Goal: Information Seeking & Learning: Find specific fact

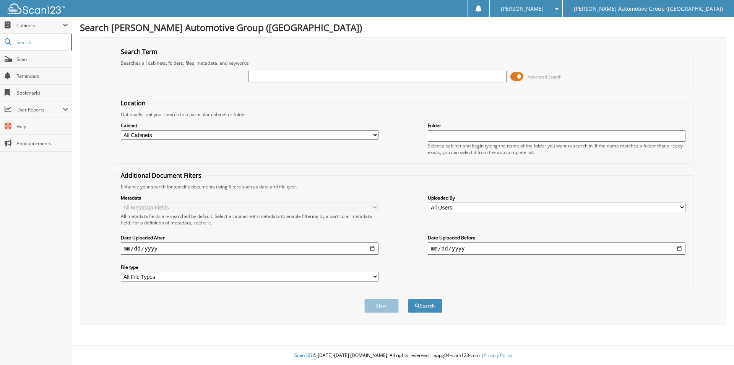
click at [283, 77] on input "text" at bounding box center [378, 76] width 258 height 11
type input "SGC36382"
click at [408, 298] on button "Search" at bounding box center [425, 305] width 34 height 14
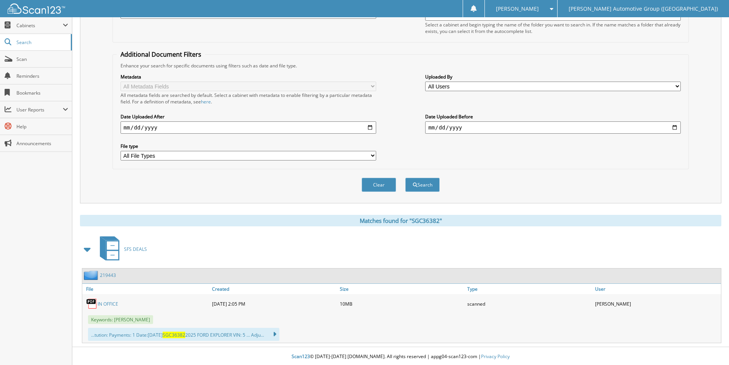
scroll to position [122, 0]
click at [105, 273] on link "219443" at bounding box center [108, 273] width 16 height 7
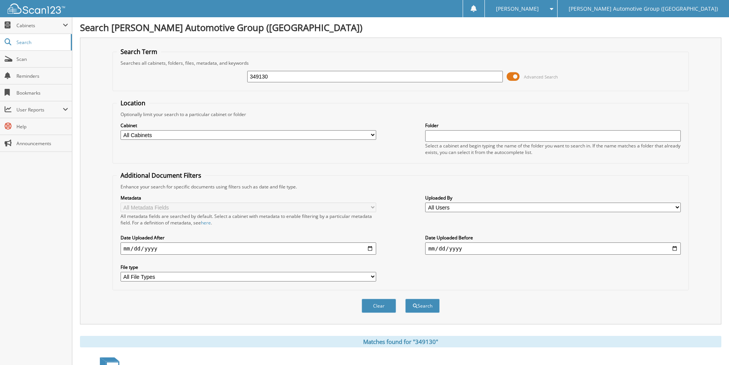
drag, startPoint x: 275, startPoint y: 77, endPoint x: 229, endPoint y: 80, distance: 45.3
click at [229, 80] on div "349130 Advanced Search" at bounding box center [401, 76] width 568 height 21
type input "SGC36382"
click at [405, 298] on button "Search" at bounding box center [422, 305] width 34 height 14
drag, startPoint x: 68, startPoint y: 78, endPoint x: 48, endPoint y: 79, distance: 20.7
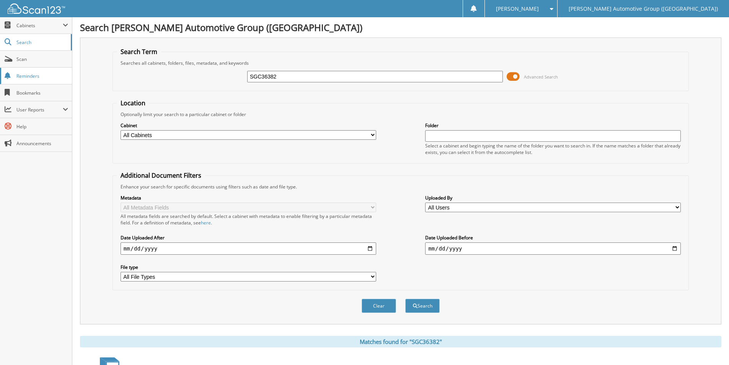
click at [51, 81] on body "Stacy L. Settings Logout Lewis Automotive Group (AR) Close Cabinets My Company …" at bounding box center [364, 243] width 729 height 487
type input "461433"
click at [405, 298] on button "Search" at bounding box center [422, 305] width 34 height 14
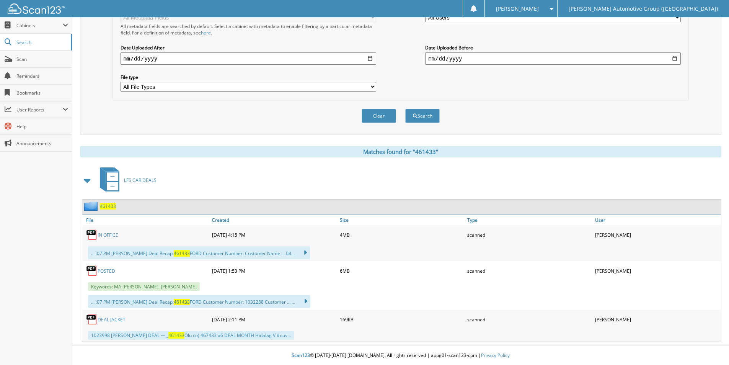
click at [104, 207] on span "461433" at bounding box center [108, 206] width 16 height 7
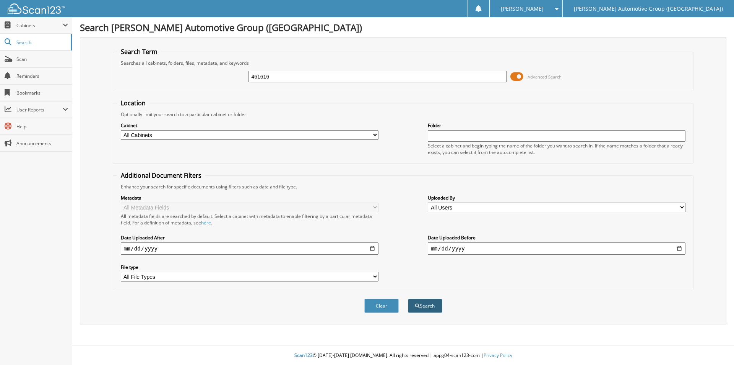
type input "461616"
click at [424, 306] on button "Search" at bounding box center [425, 305] width 34 height 14
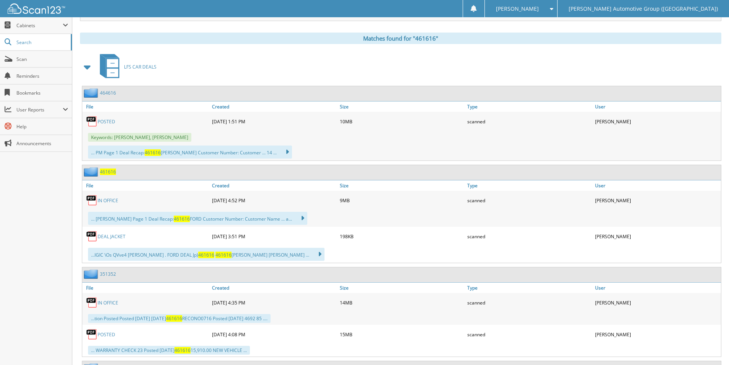
scroll to position [306, 0]
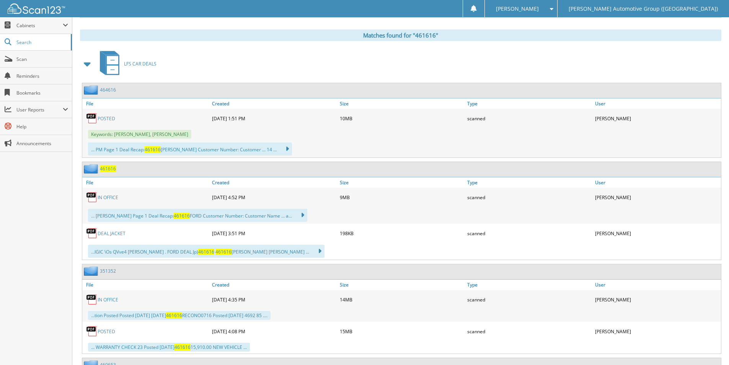
click at [113, 91] on link "464616" at bounding box center [108, 89] width 16 height 7
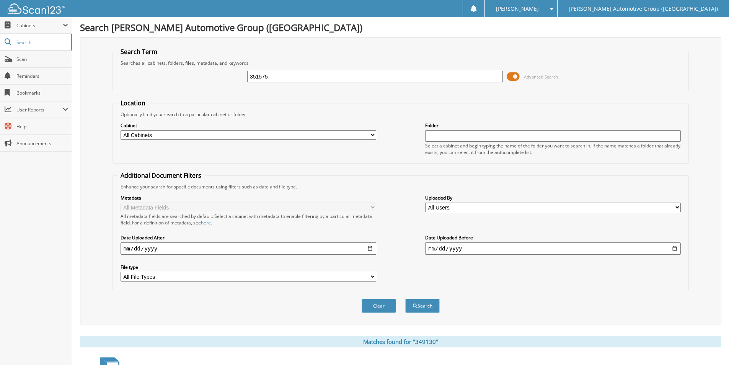
type input "351575"
click at [405, 298] on button "Search" at bounding box center [422, 305] width 34 height 14
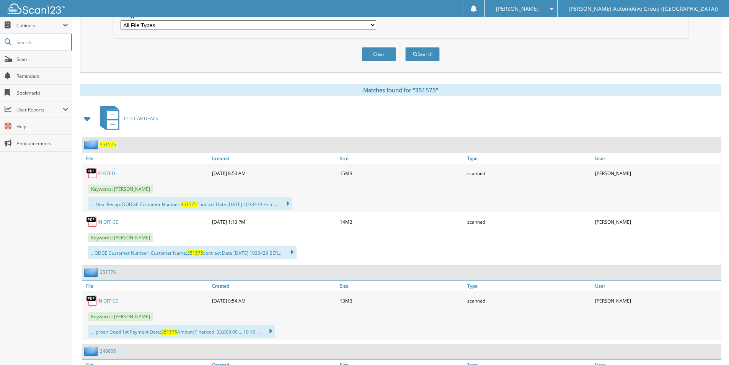
scroll to position [306, 0]
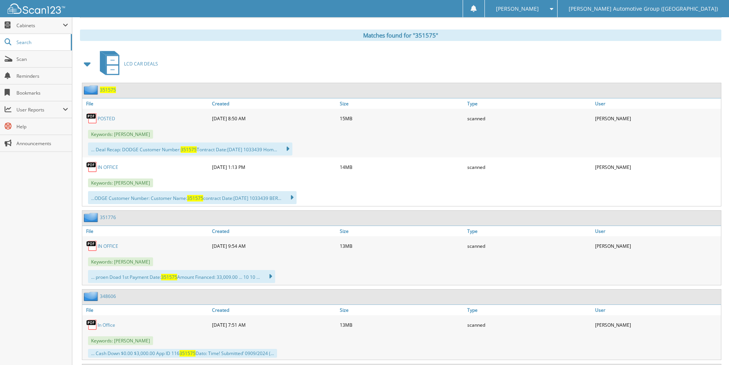
click at [108, 90] on span "351575" at bounding box center [108, 89] width 16 height 7
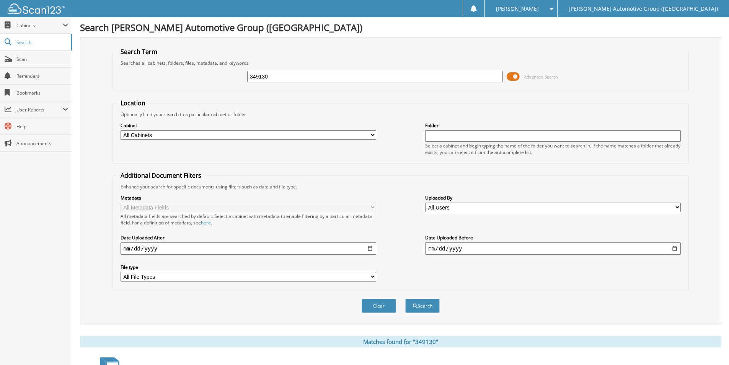
drag, startPoint x: 277, startPoint y: 75, endPoint x: 212, endPoint y: 74, distance: 65.0
click at [212, 76] on div "349130 Advanced Search" at bounding box center [401, 76] width 568 height 21
type input "461611"
click at [405, 298] on button "Search" at bounding box center [422, 305] width 34 height 14
click at [415, 309] on button "Search" at bounding box center [422, 305] width 34 height 14
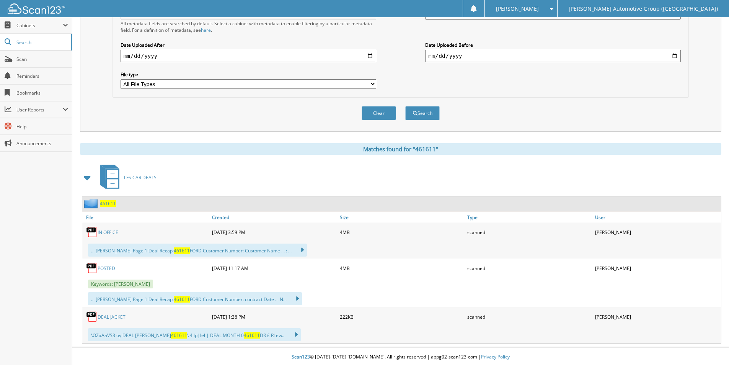
scroll to position [194, 0]
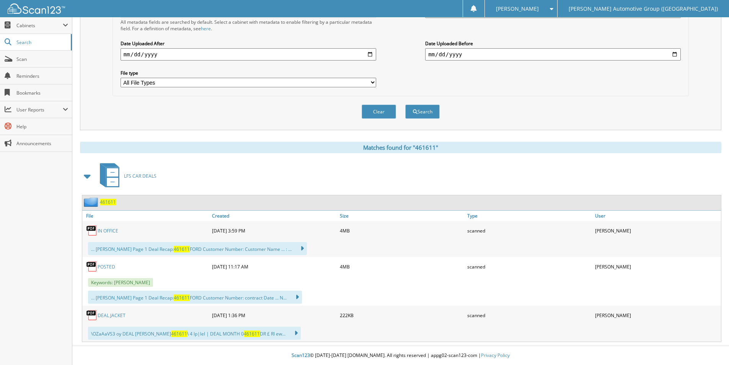
click at [106, 201] on span "461611" at bounding box center [108, 202] width 16 height 7
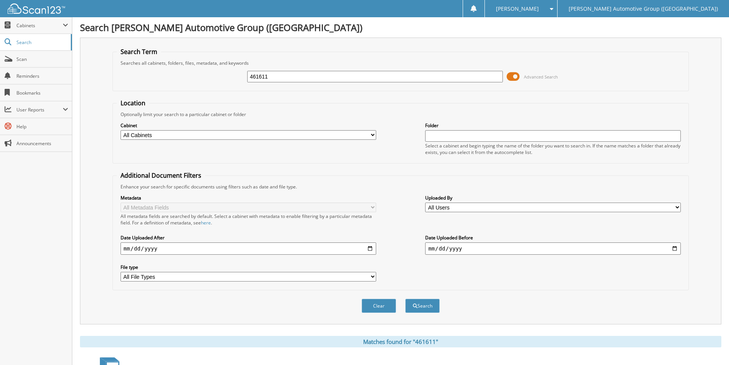
click at [300, 71] on input "461611" at bounding box center [374, 76] width 255 height 11
type input "461616"
click at [405, 298] on button "Search" at bounding box center [422, 305] width 34 height 14
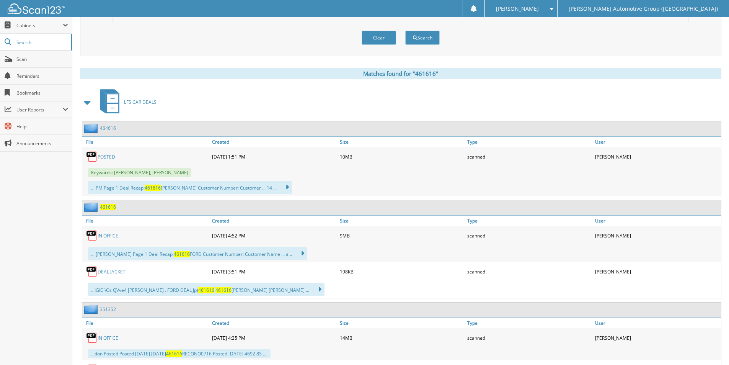
scroll to position [344, 0]
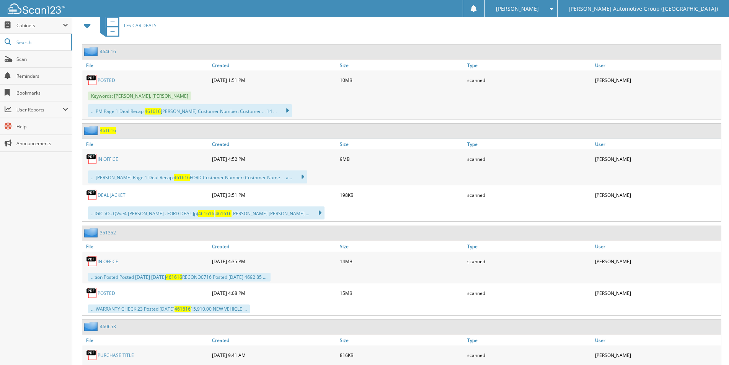
click at [109, 50] on link "464616" at bounding box center [108, 51] width 16 height 7
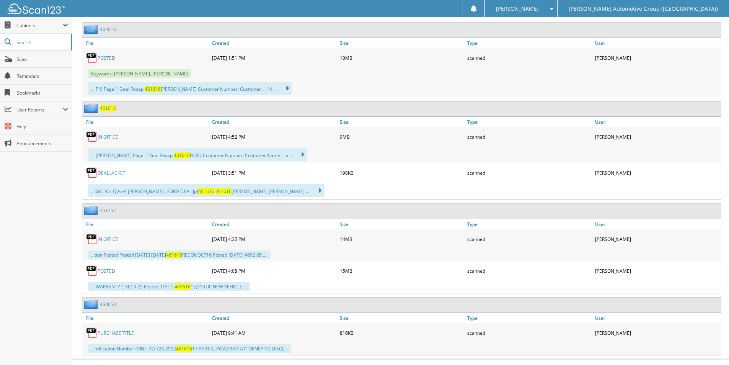
scroll to position [380, 0]
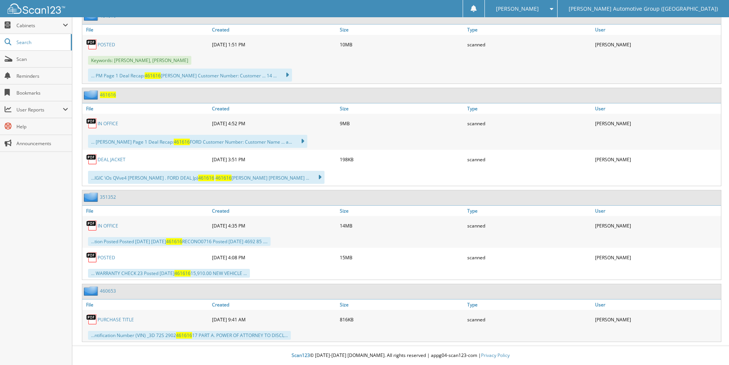
click at [125, 320] on link "PURCHASE TITLE" at bounding box center [116, 319] width 36 height 7
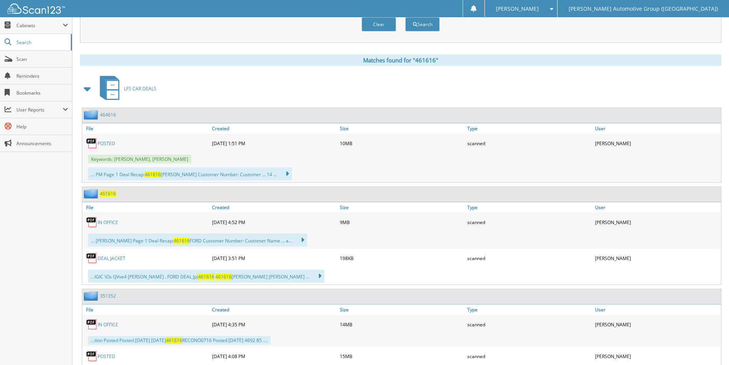
scroll to position [265, 0]
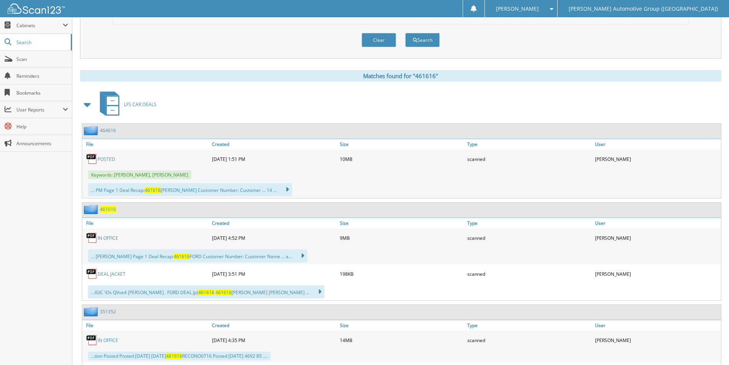
click at [109, 209] on span "461616" at bounding box center [108, 209] width 16 height 7
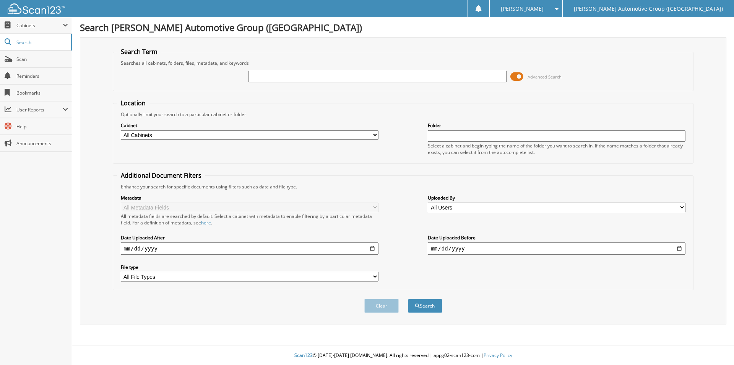
click at [288, 76] on input "text" at bounding box center [378, 76] width 258 height 11
type input "GKE61457"
click at [408, 298] on button "Search" at bounding box center [425, 305] width 34 height 14
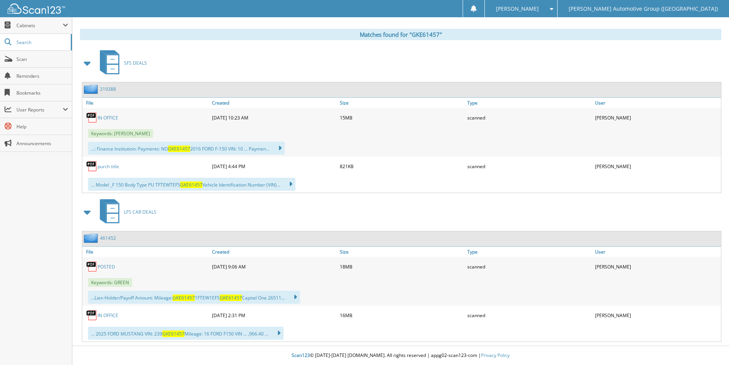
scroll to position [307, 0]
click at [106, 89] on link "219388" at bounding box center [108, 89] width 16 height 7
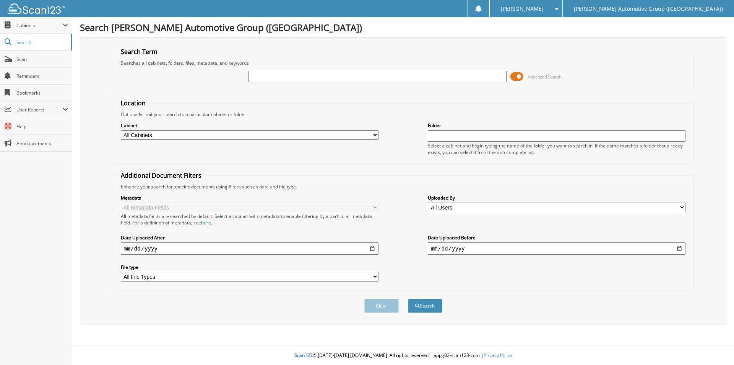
click at [366, 79] on input "text" at bounding box center [378, 76] width 258 height 11
type input "219346"
click at [418, 302] on button "Search" at bounding box center [425, 305] width 34 height 14
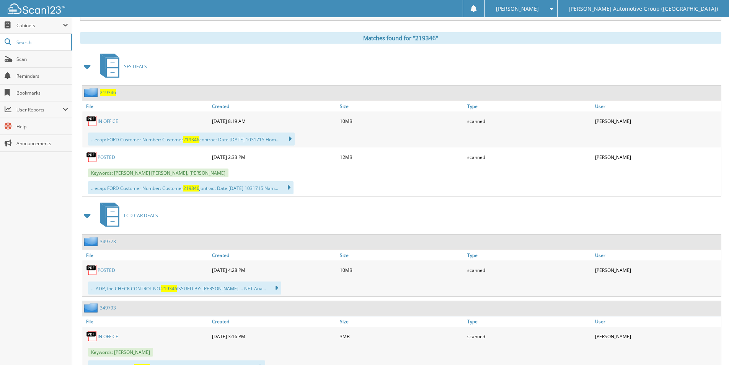
scroll to position [306, 0]
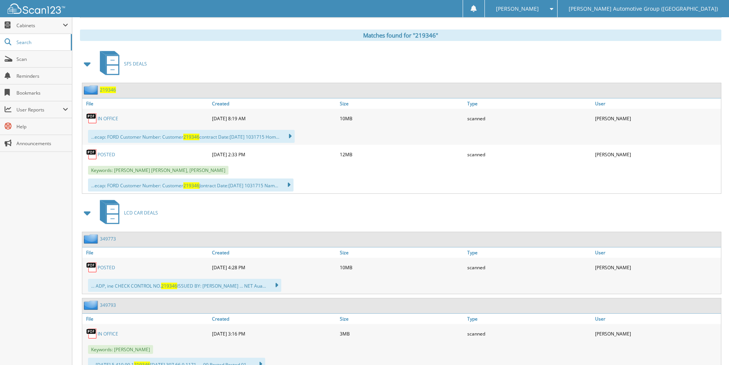
click at [105, 88] on span "219346" at bounding box center [108, 89] width 16 height 7
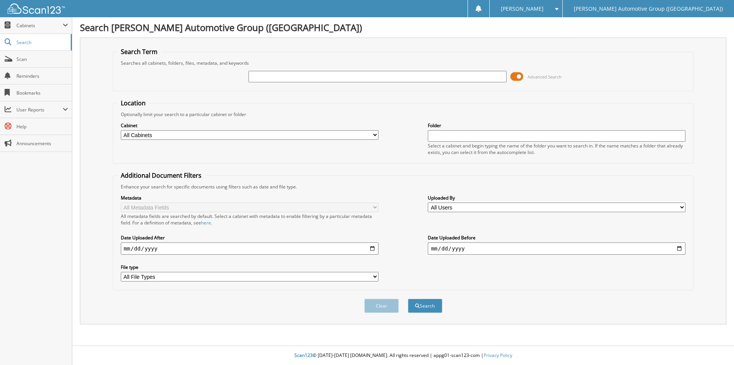
click at [261, 80] on input "text" at bounding box center [378, 76] width 258 height 11
type input "351074"
click at [408, 298] on button "Search" at bounding box center [425, 305] width 34 height 14
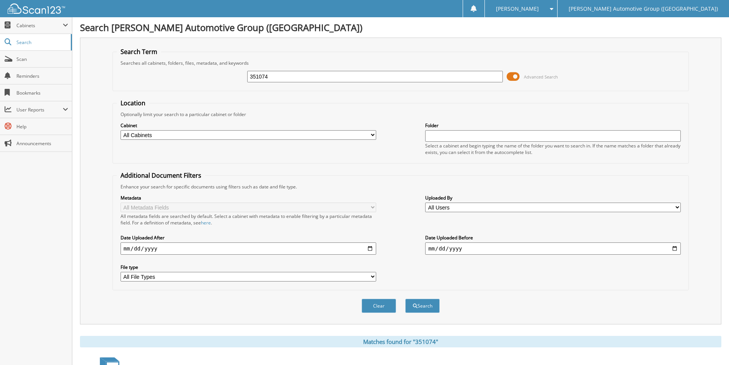
scroll to position [158, 0]
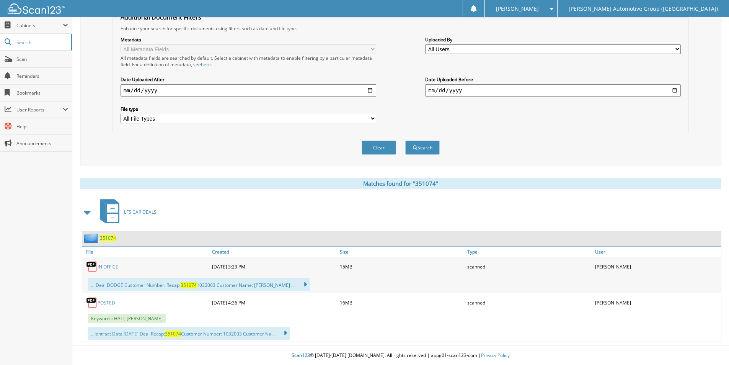
click at [105, 238] on span "351074" at bounding box center [108, 237] width 16 height 7
